Goal: Transaction & Acquisition: Purchase product/service

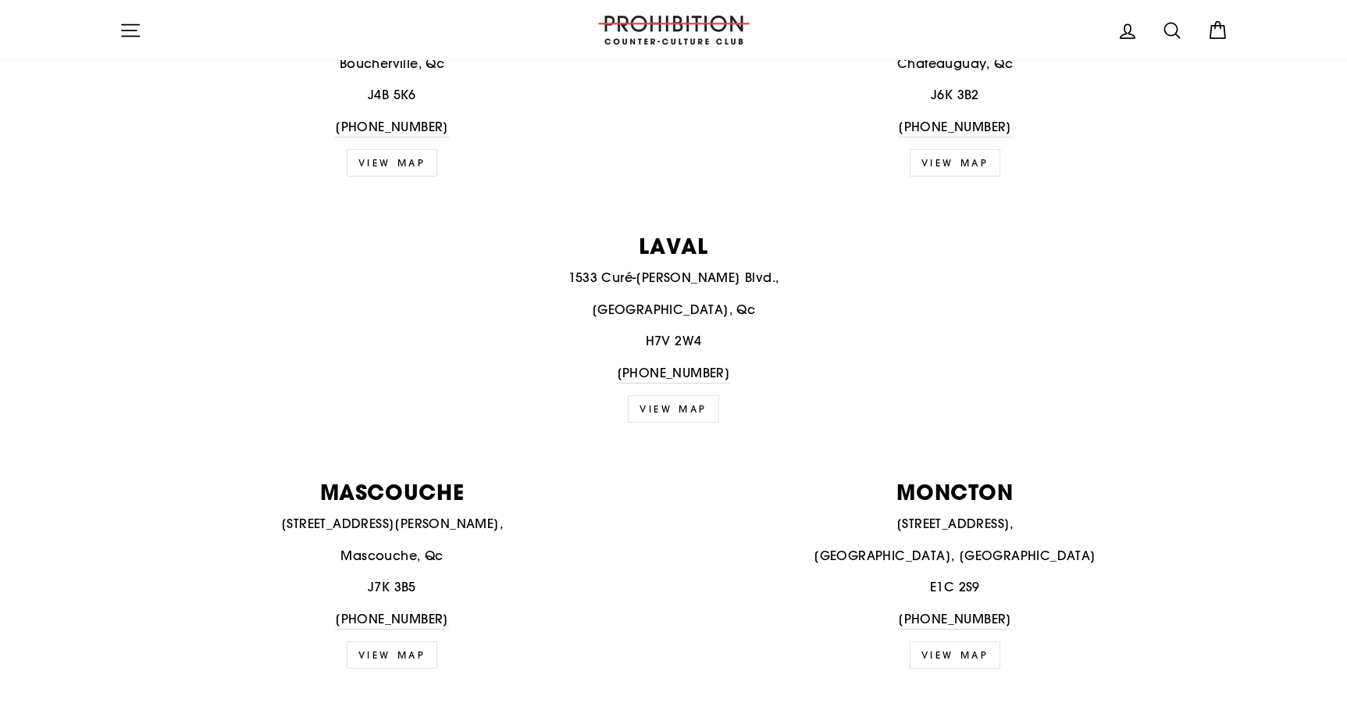
scroll to position [1561, 0]
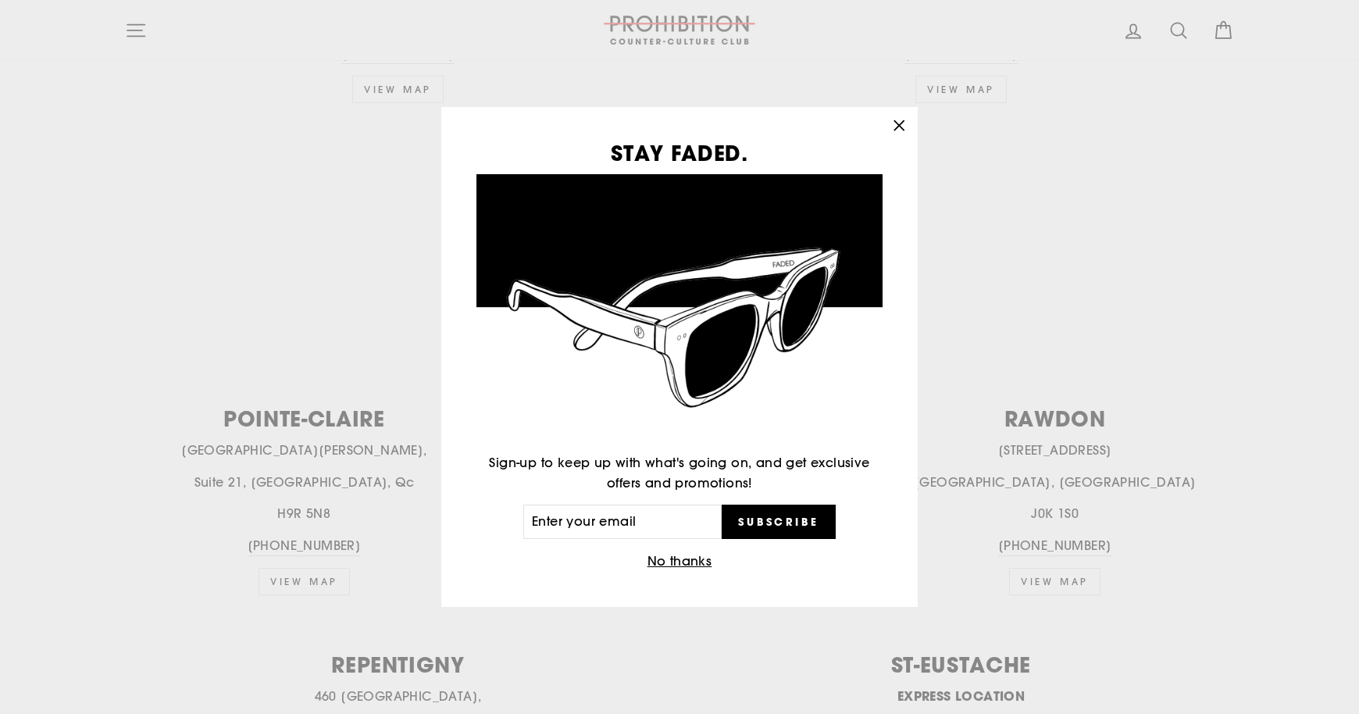
click at [895, 128] on icon "button" at bounding box center [898, 124] width 9 height 9
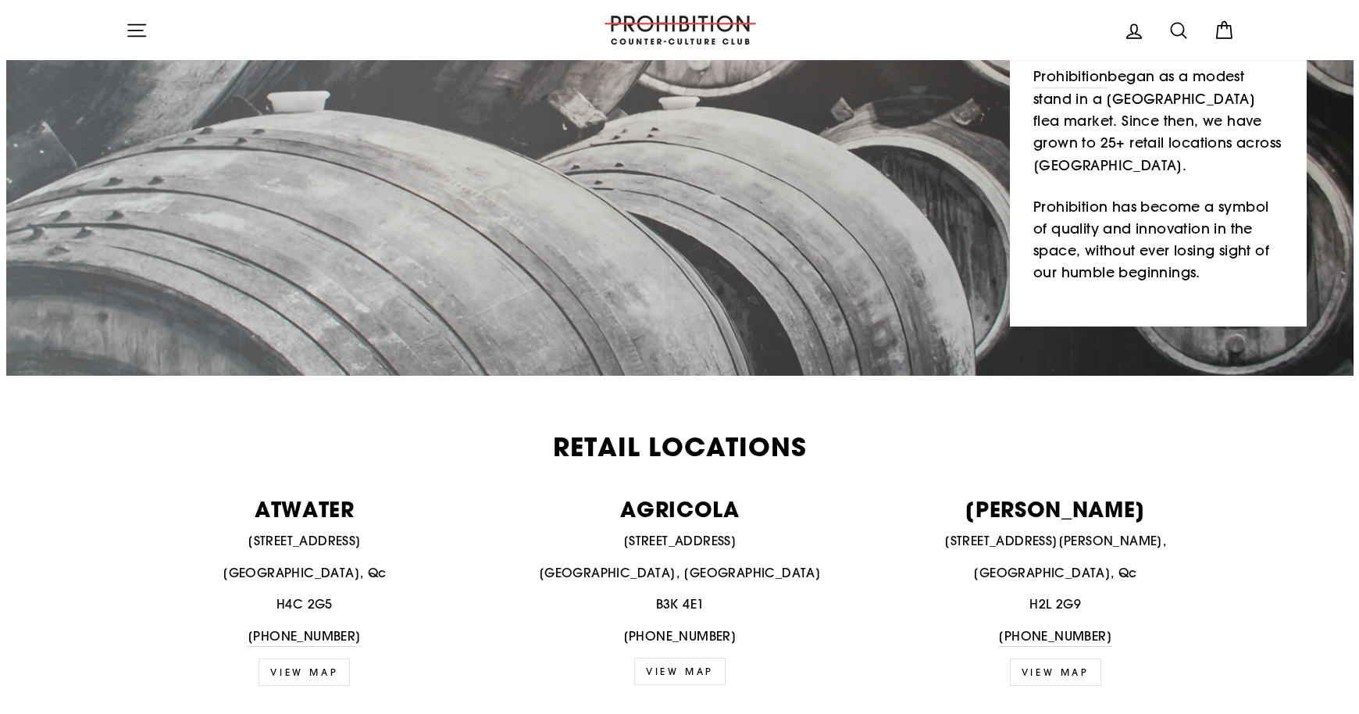
scroll to position [0, 0]
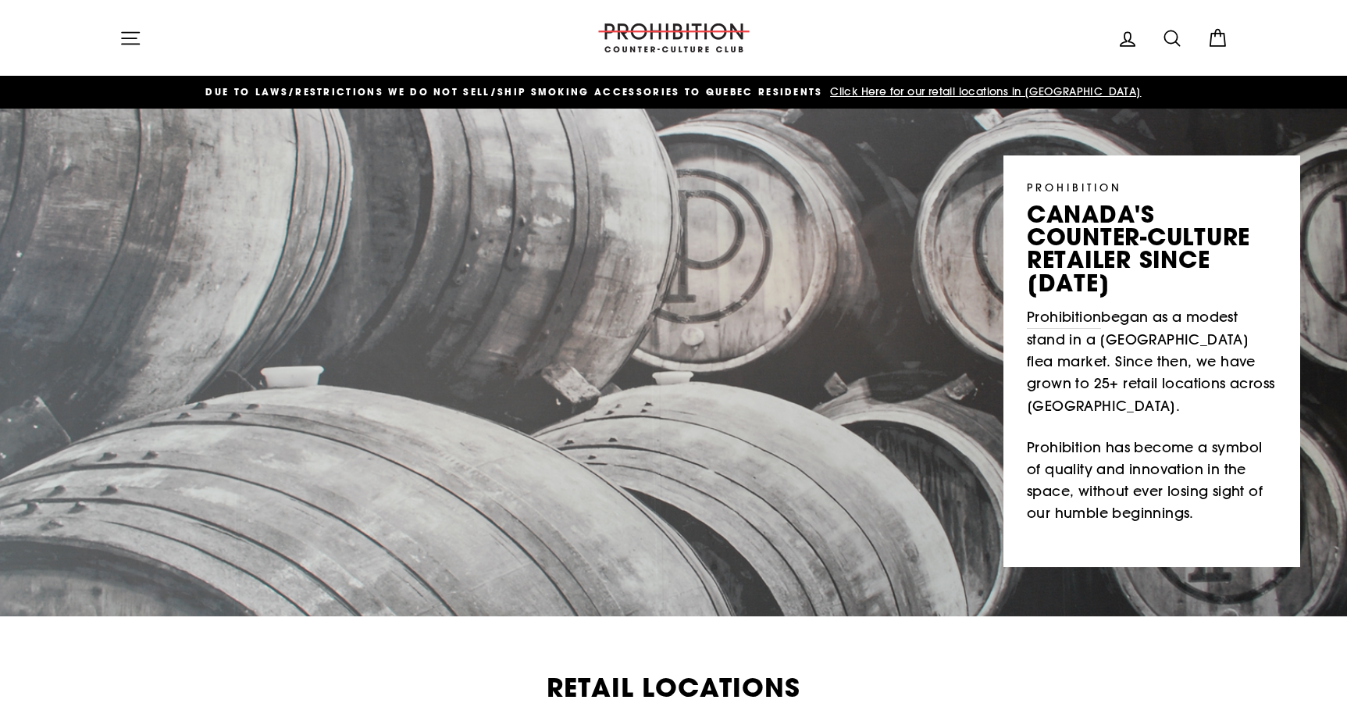
click at [134, 30] on icon "button" at bounding box center [130, 38] width 22 height 22
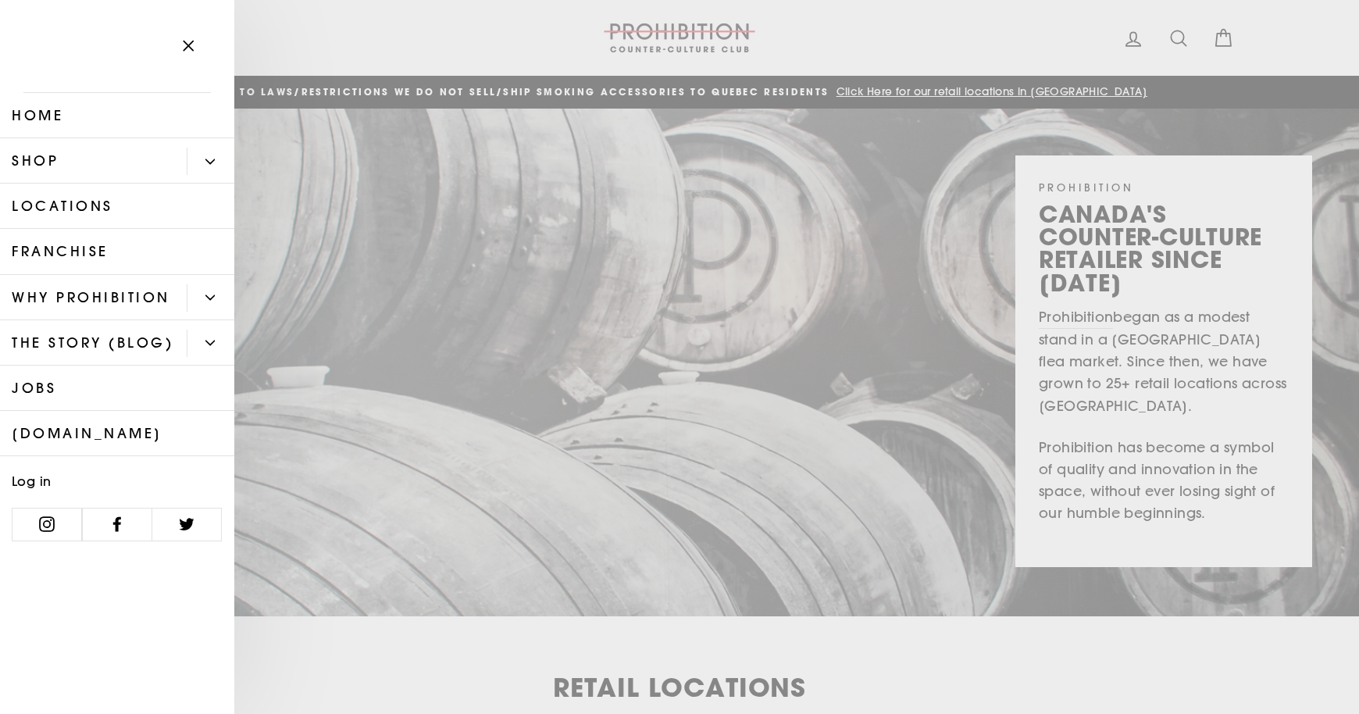
click at [174, 159] on link "Shop" at bounding box center [93, 160] width 187 height 45
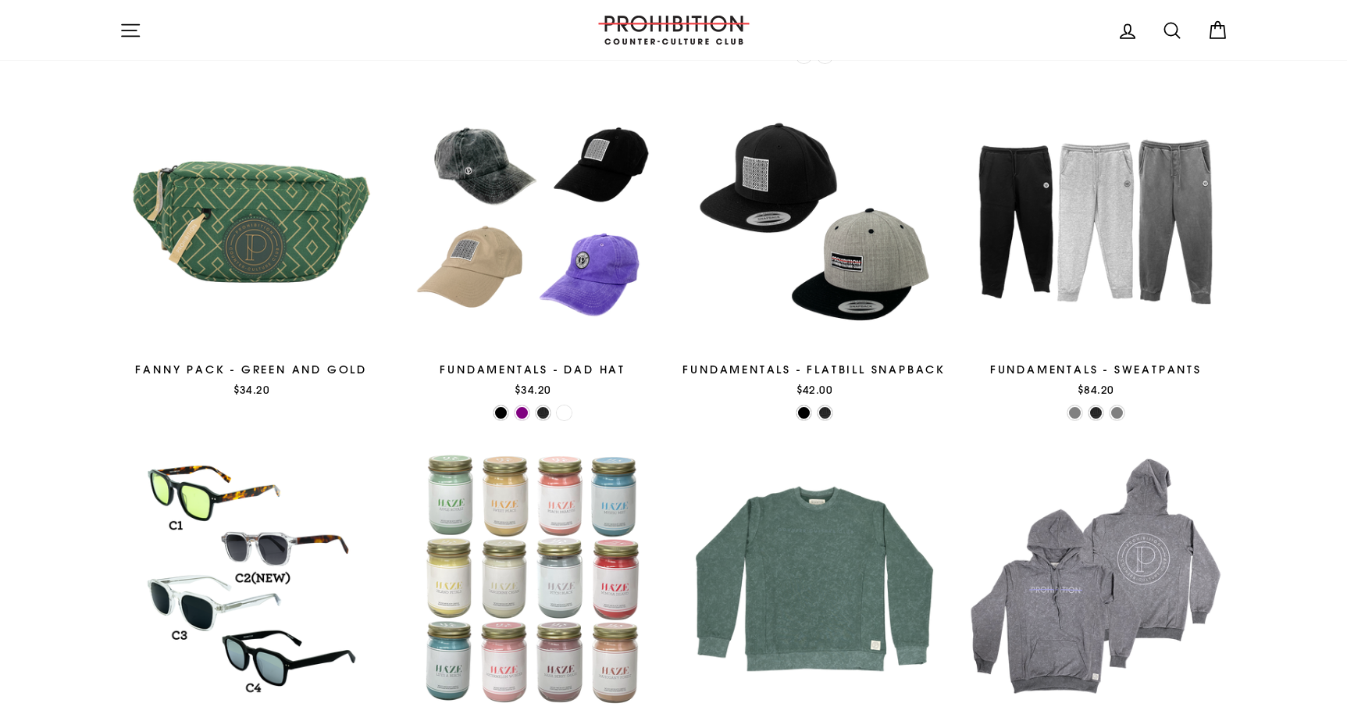
scroll to position [2239, 0]
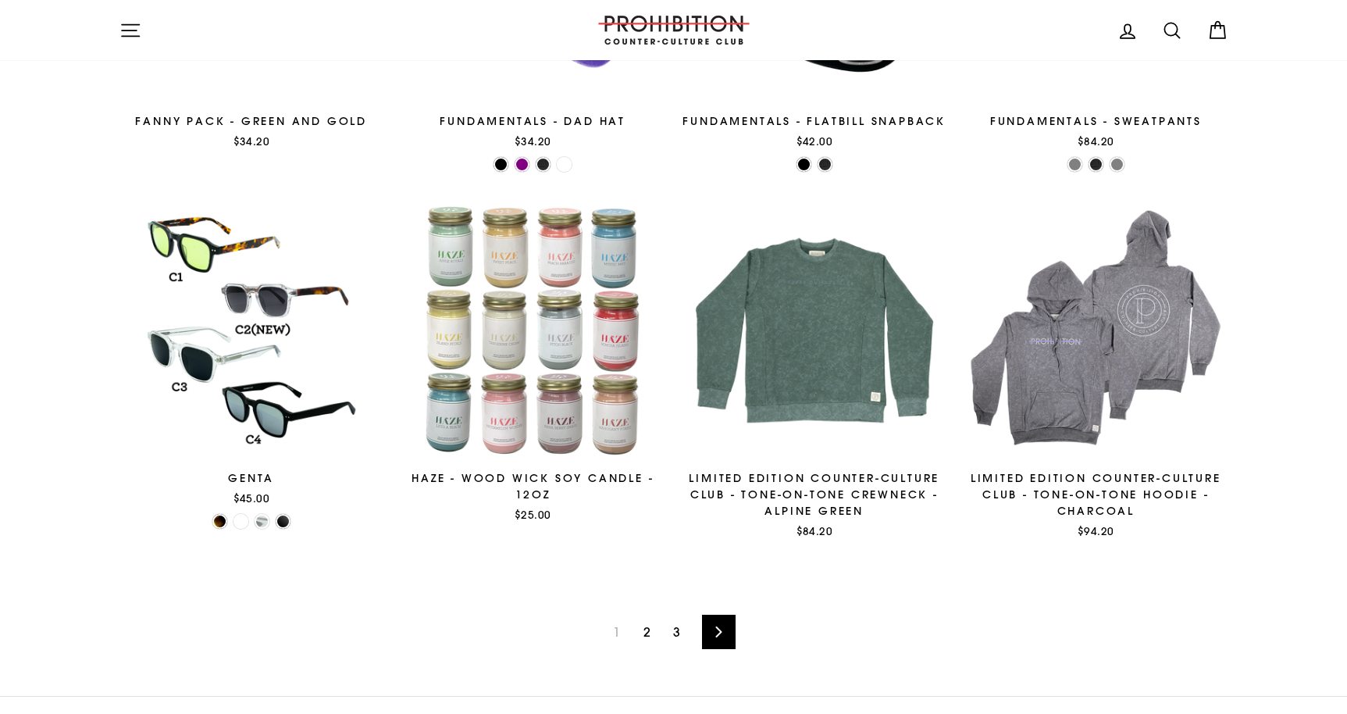
click at [728, 625] on link "Next" at bounding box center [719, 632] width 34 height 34
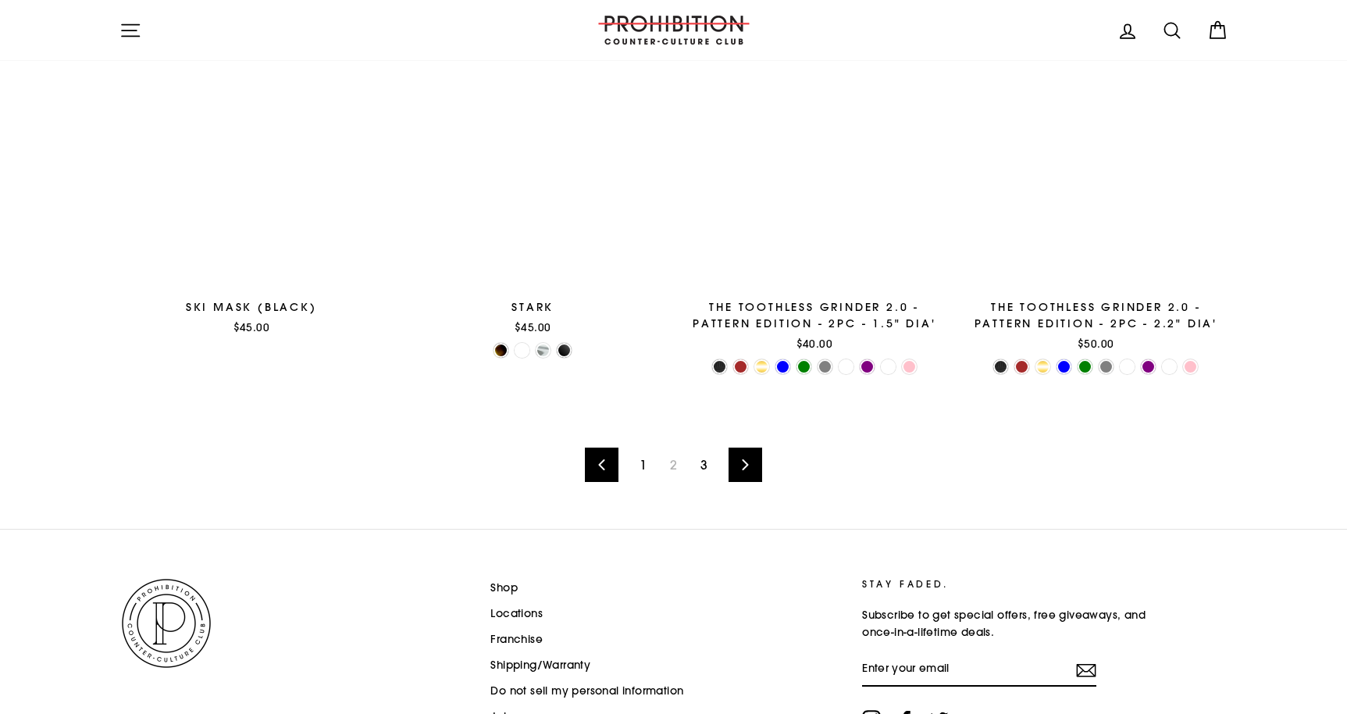
scroll to position [2417, 0]
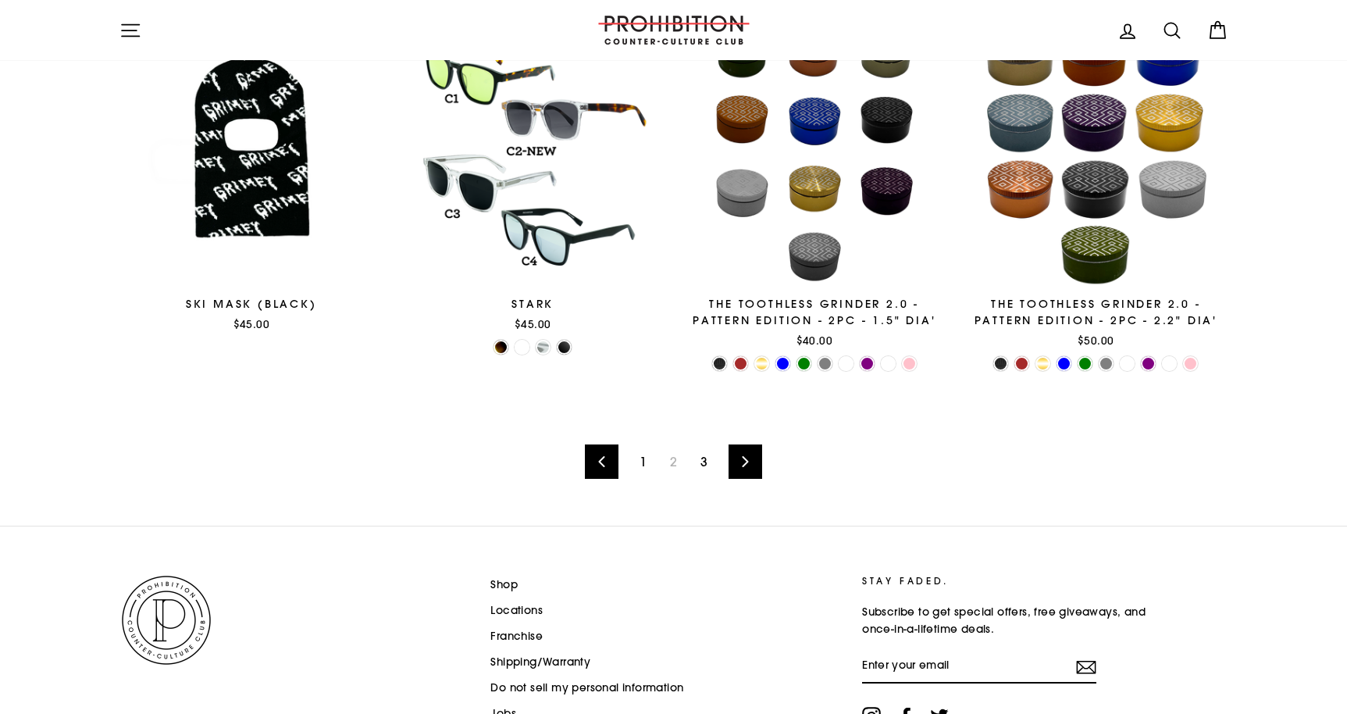
click at [746, 471] on link "Next" at bounding box center [746, 461] width 34 height 34
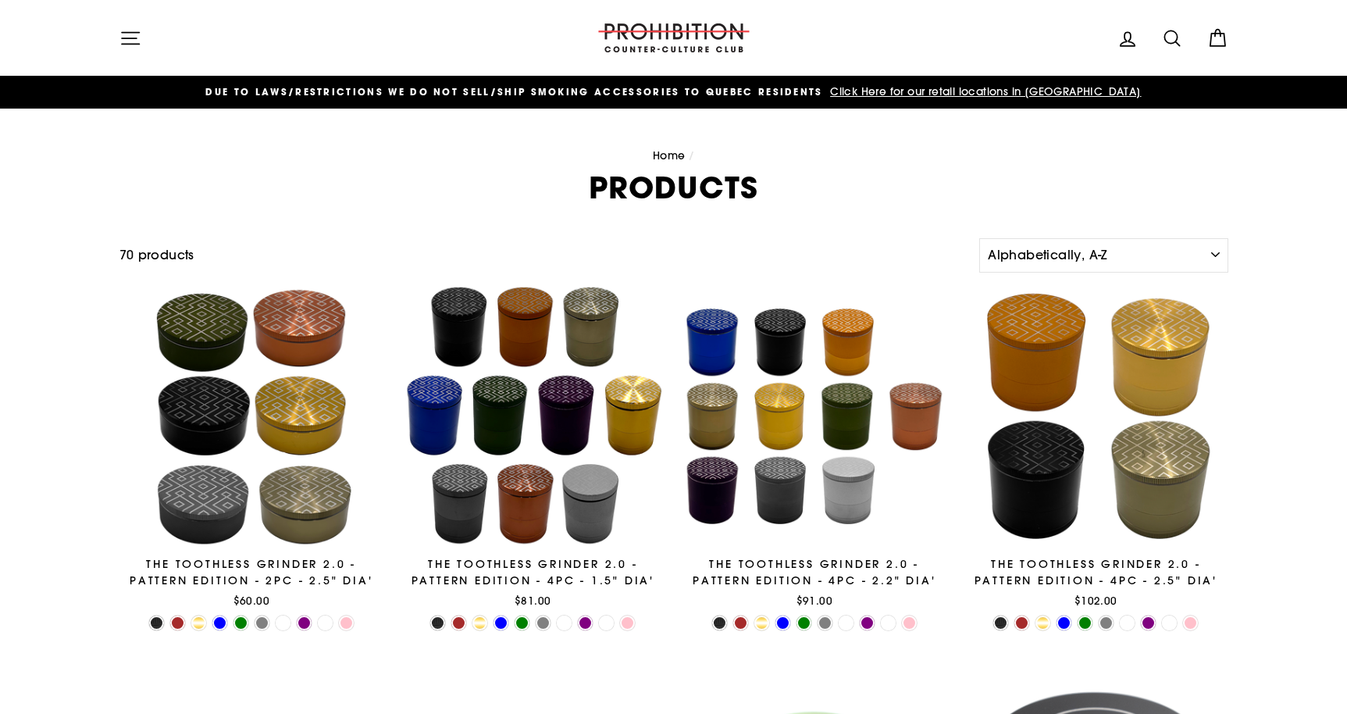
click at [135, 34] on icon "button" at bounding box center [130, 38] width 22 height 22
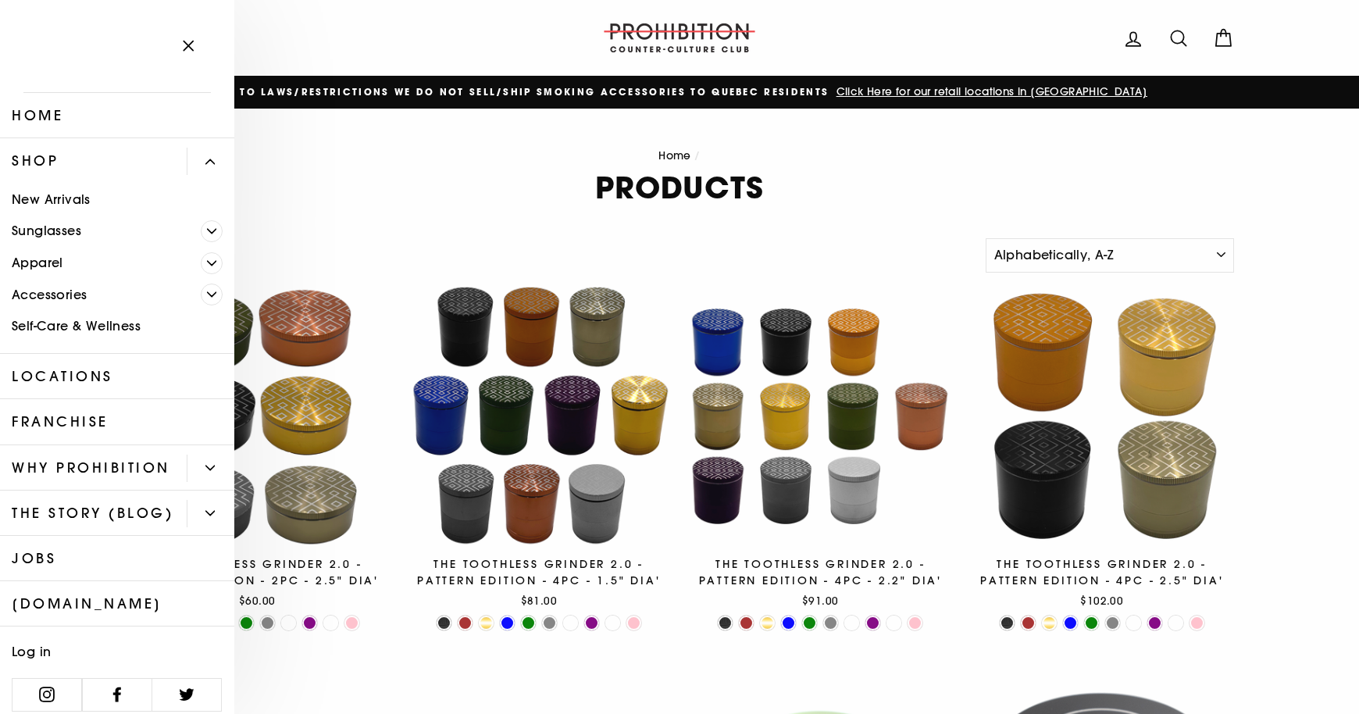
click at [53, 260] on link "Apparel" at bounding box center [100, 263] width 201 height 32
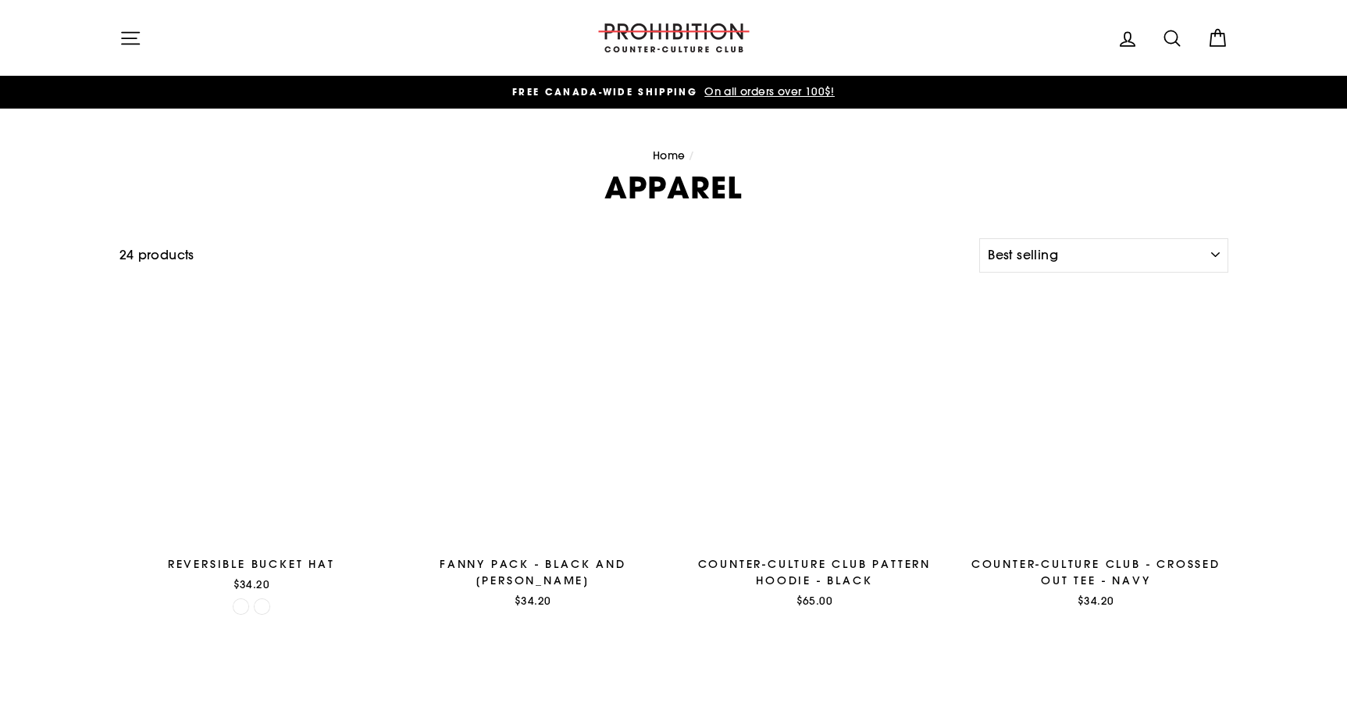
select select "best-selling"
